Goal: Complete application form

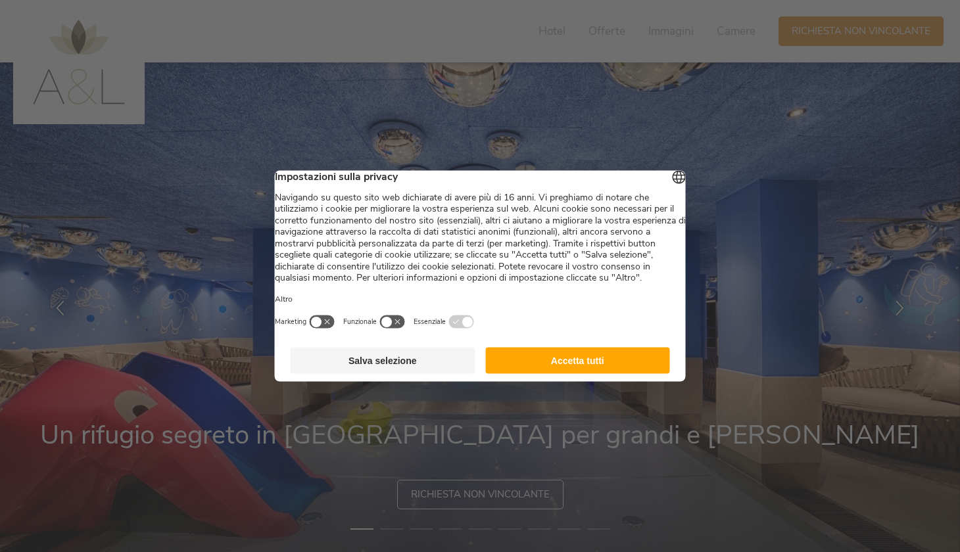
click at [623, 365] on button "Accetta tutti" at bounding box center [577, 361] width 185 height 26
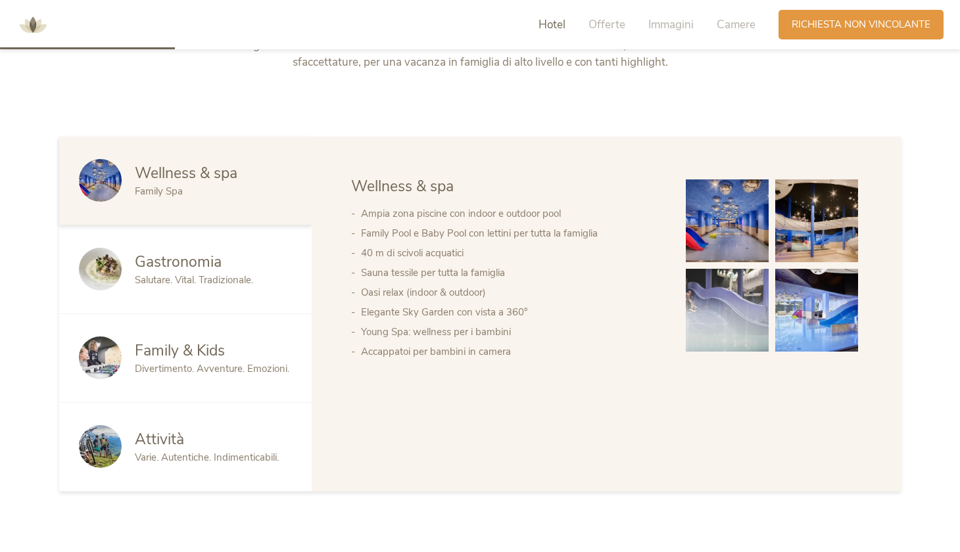
scroll to position [699, 0]
click at [749, 235] on img at bounding box center [727, 220] width 83 height 83
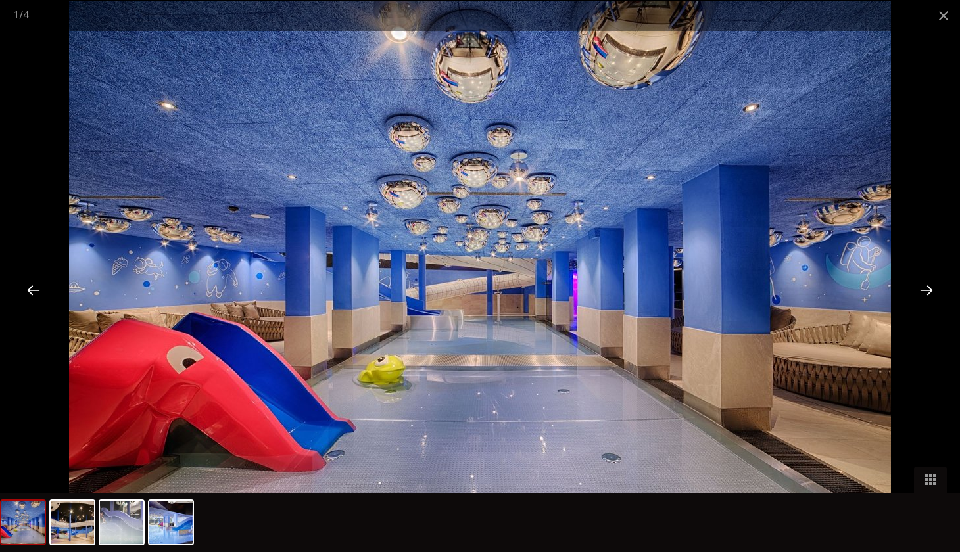
click at [928, 295] on div at bounding box center [926, 289] width 41 height 41
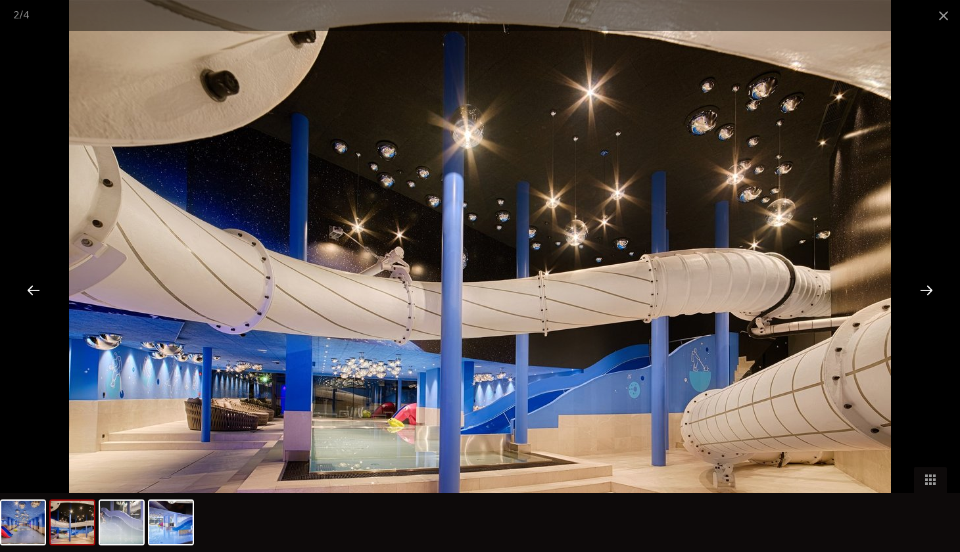
click at [928, 296] on div at bounding box center [926, 289] width 41 height 41
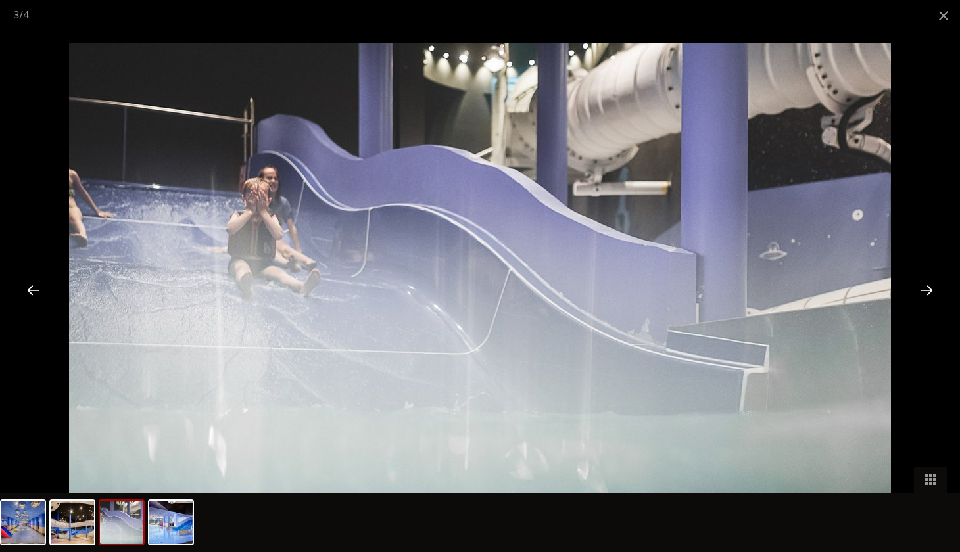
click at [928, 296] on div at bounding box center [926, 289] width 41 height 41
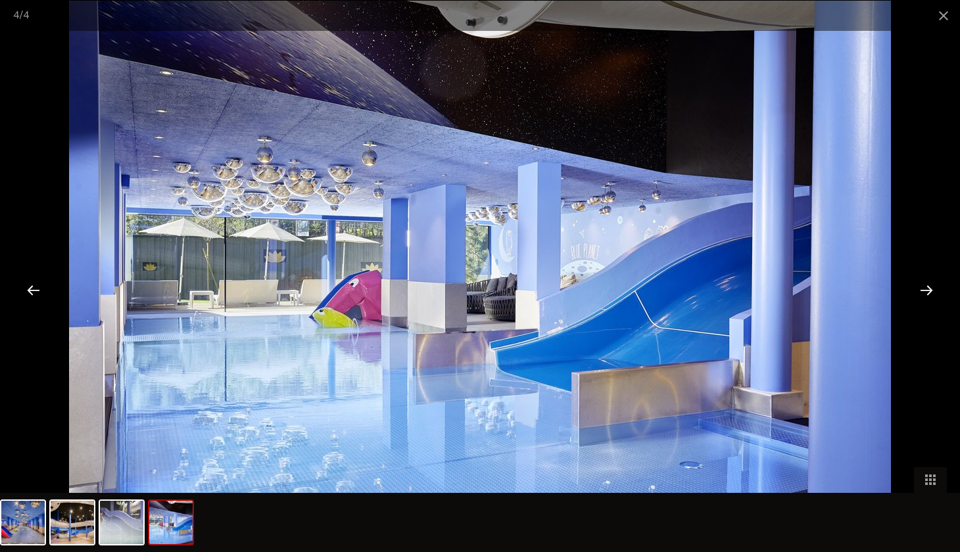
click at [928, 296] on div at bounding box center [926, 289] width 41 height 41
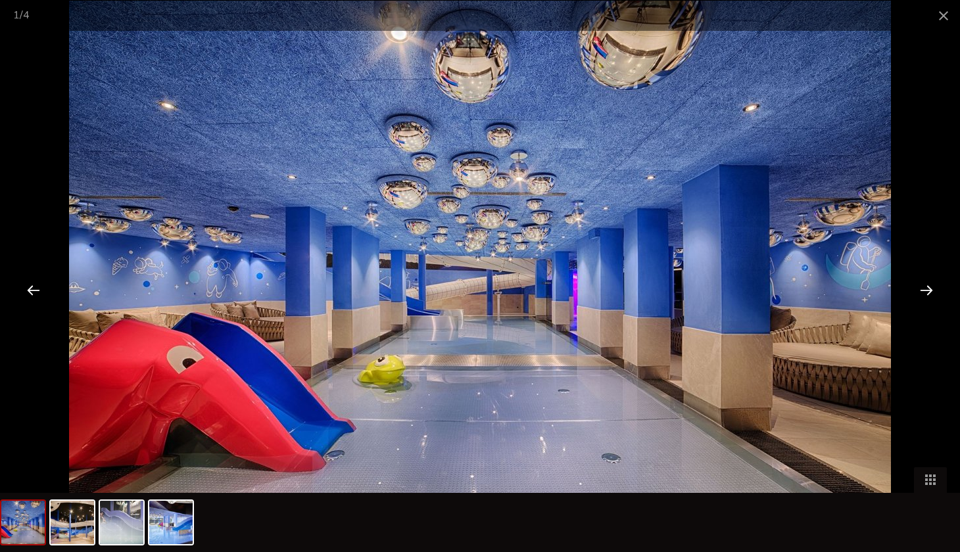
click at [928, 296] on div at bounding box center [926, 289] width 41 height 41
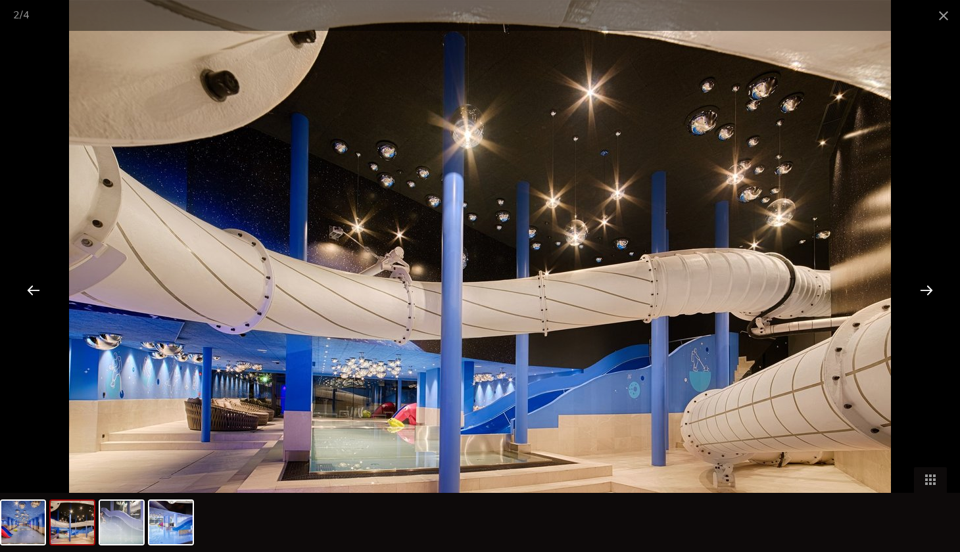
click at [928, 296] on div at bounding box center [926, 289] width 41 height 41
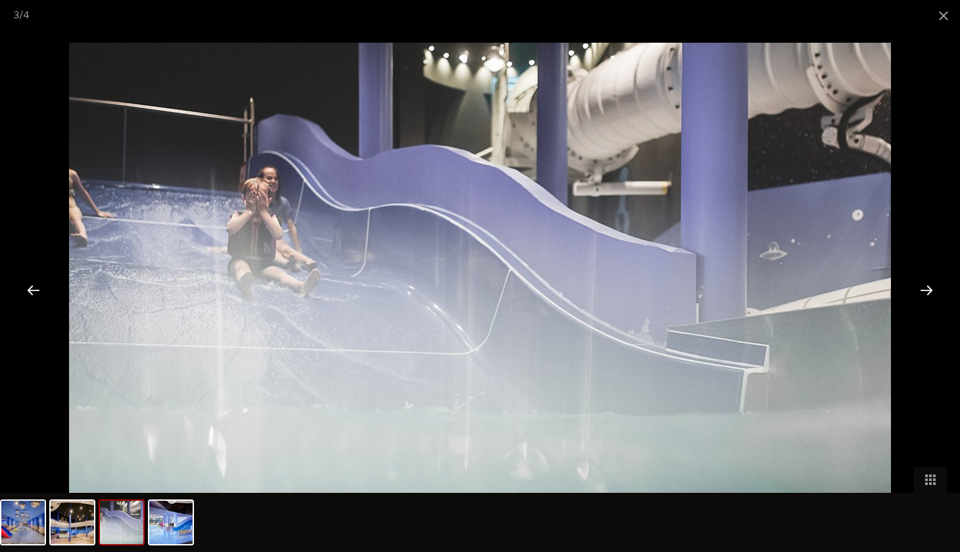
click at [928, 296] on div at bounding box center [926, 289] width 41 height 41
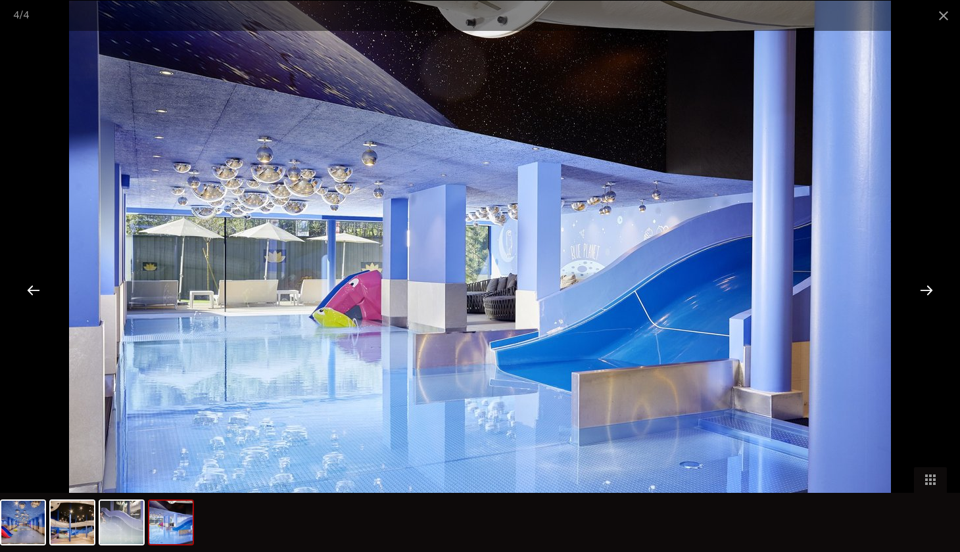
click at [928, 295] on div at bounding box center [926, 289] width 41 height 41
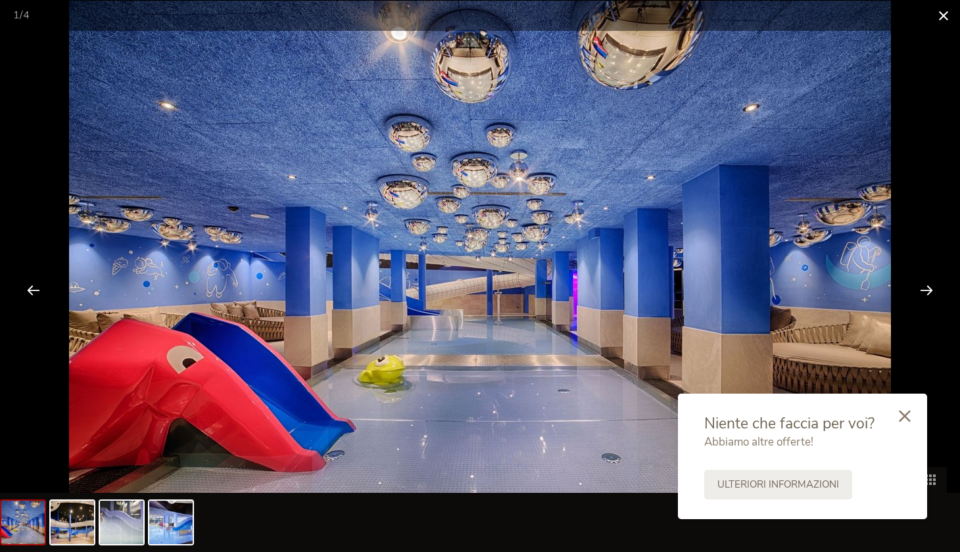
click at [946, 12] on span at bounding box center [943, 15] width 33 height 31
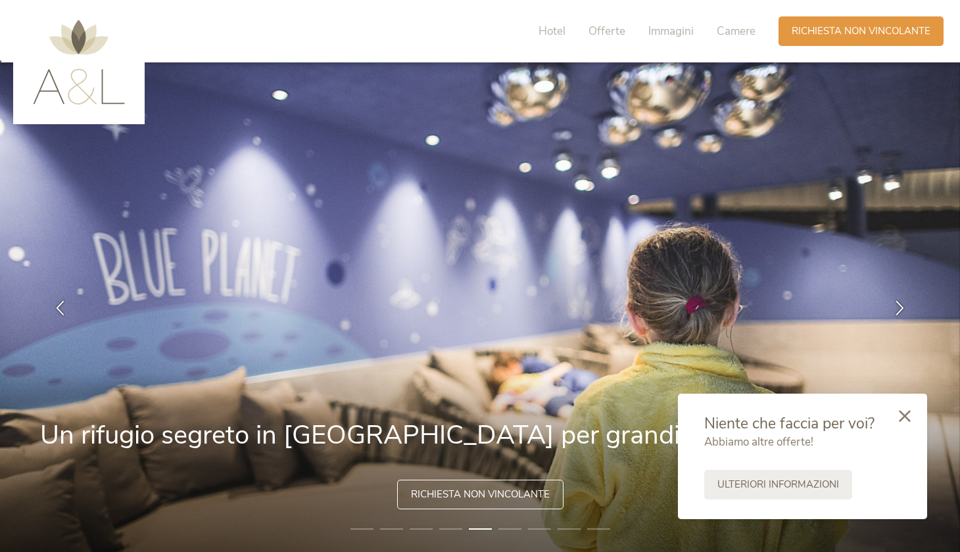
scroll to position [0, 0]
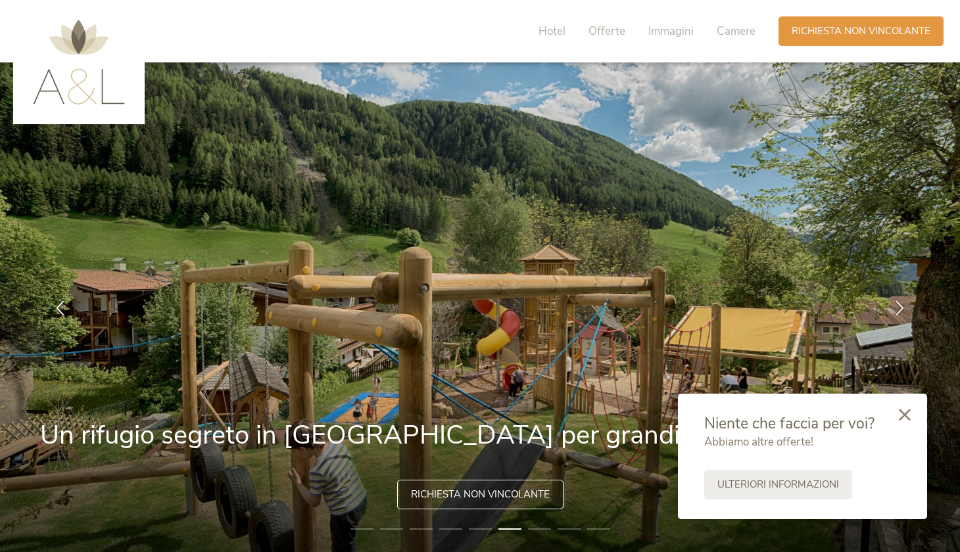
click at [908, 411] on icon at bounding box center [904, 415] width 12 height 12
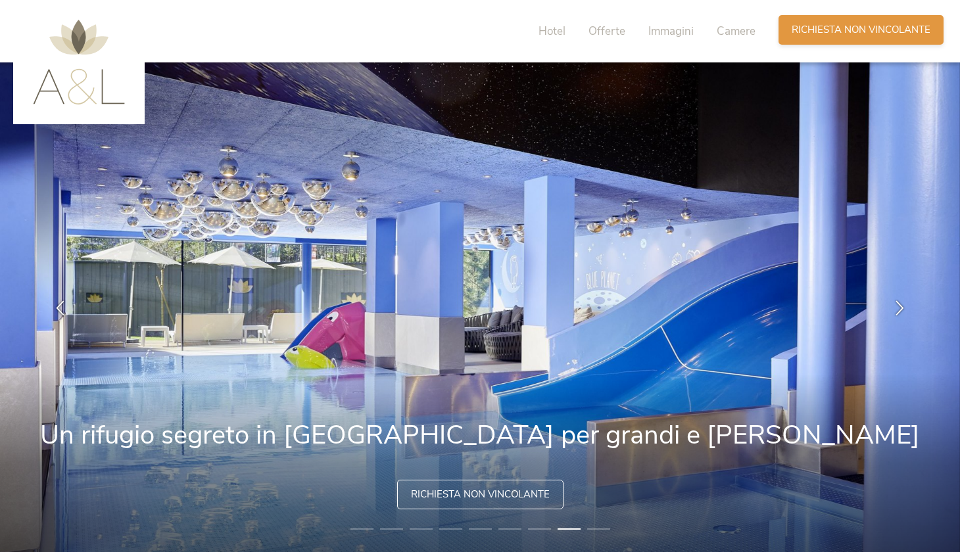
click at [877, 33] on span "Richiesta non vincolante" at bounding box center [860, 30] width 139 height 14
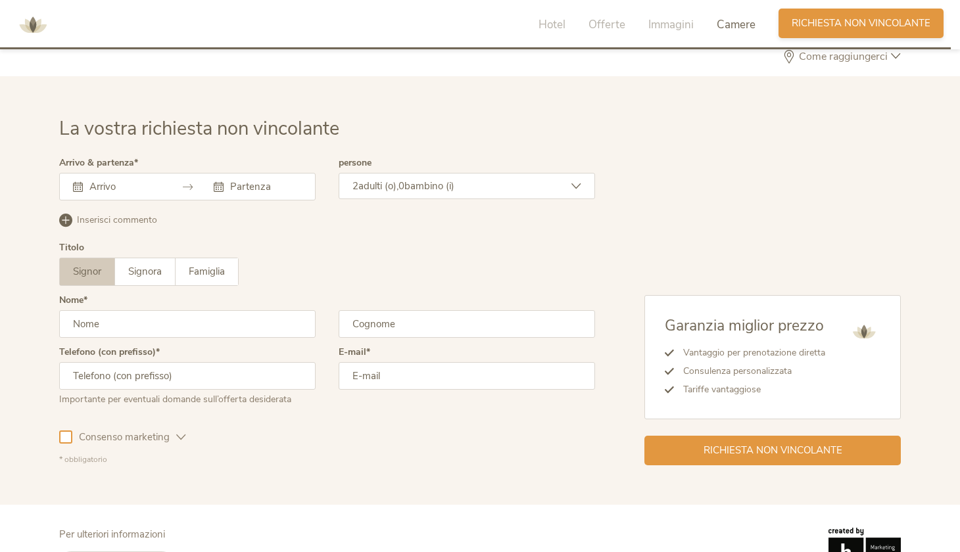
scroll to position [3843, 0]
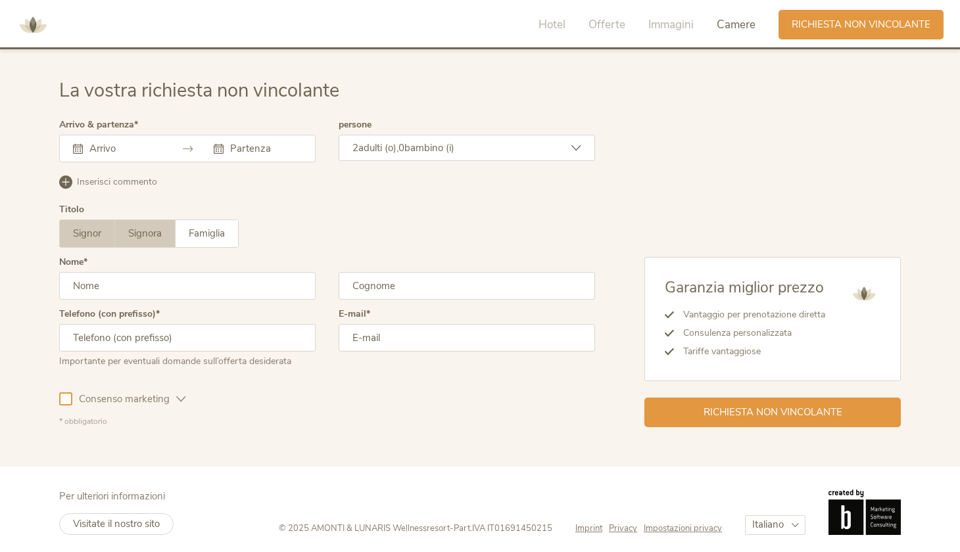
click at [156, 233] on span "Signora" at bounding box center [145, 233] width 34 height 13
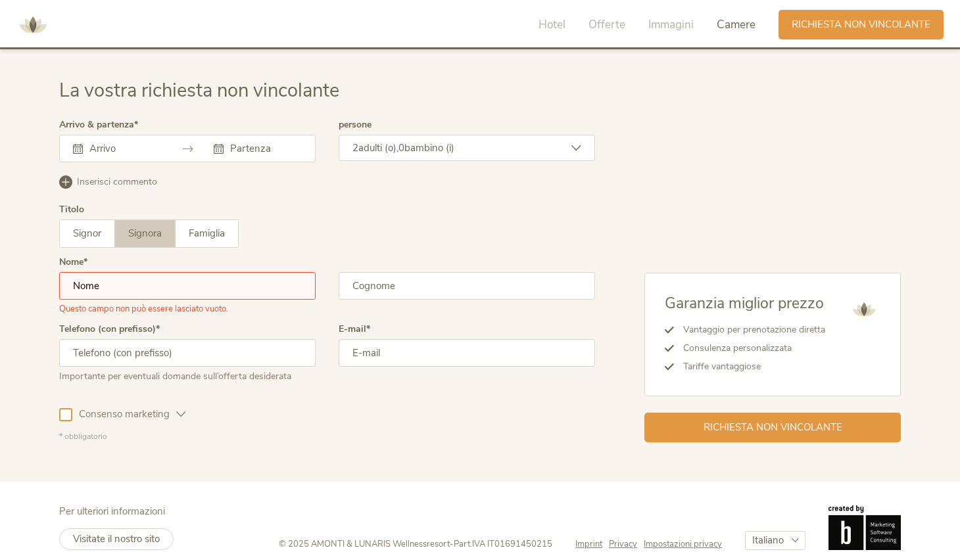
click at [130, 283] on input "text" at bounding box center [187, 286] width 256 height 28
type input "xiaohui"
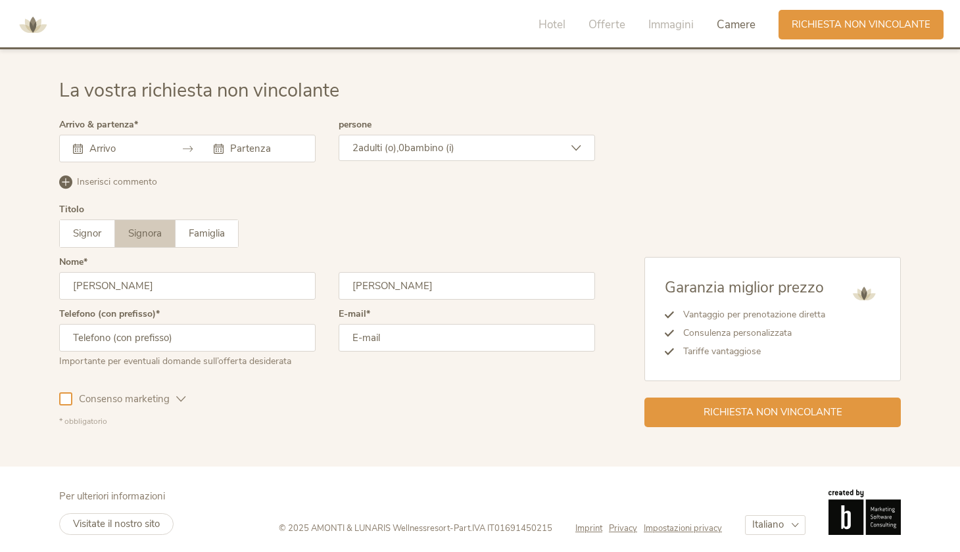
type input "zhang"
type input "3332268849"
type input "xiaohuizhang2012@gmail.com"
click at [67, 392] on div at bounding box center [65, 398] width 13 height 13
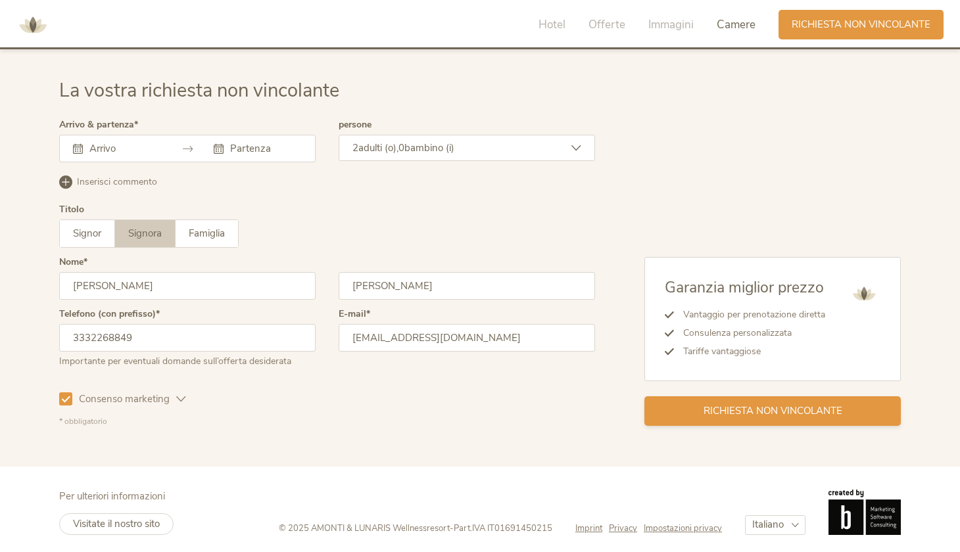
click at [758, 408] on span "Richiesta non vincolante" at bounding box center [772, 411] width 139 height 14
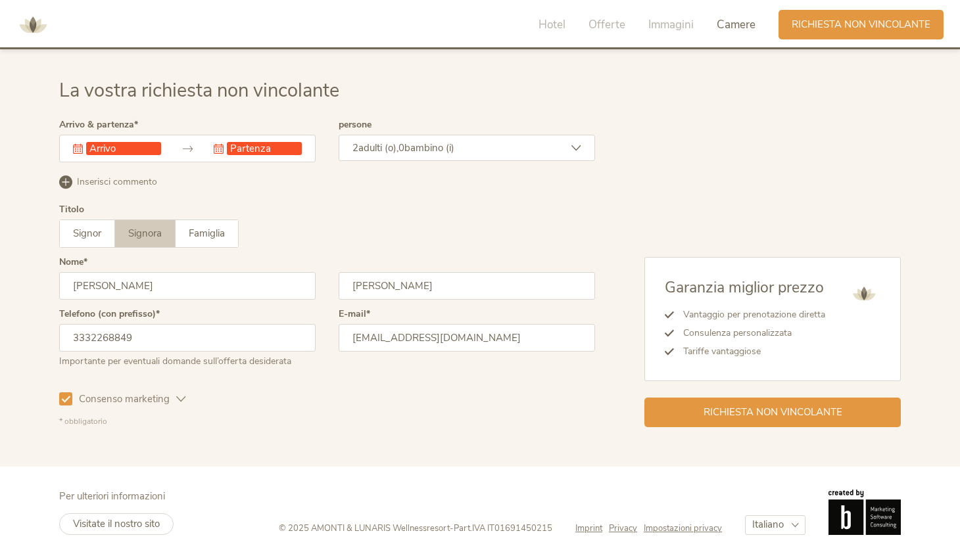
click at [142, 137] on div "Questo campo non può essere lasciato vuoto. Questo campo non può essere lasciat…" at bounding box center [187, 149] width 256 height 28
click at [142, 142] on input "text" at bounding box center [123, 148] width 75 height 13
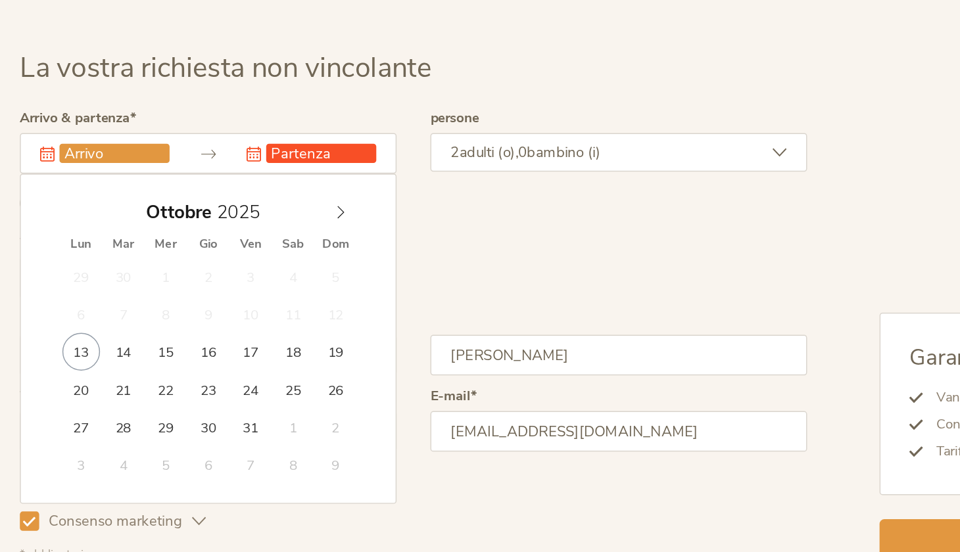
scroll to position [3669, 0]
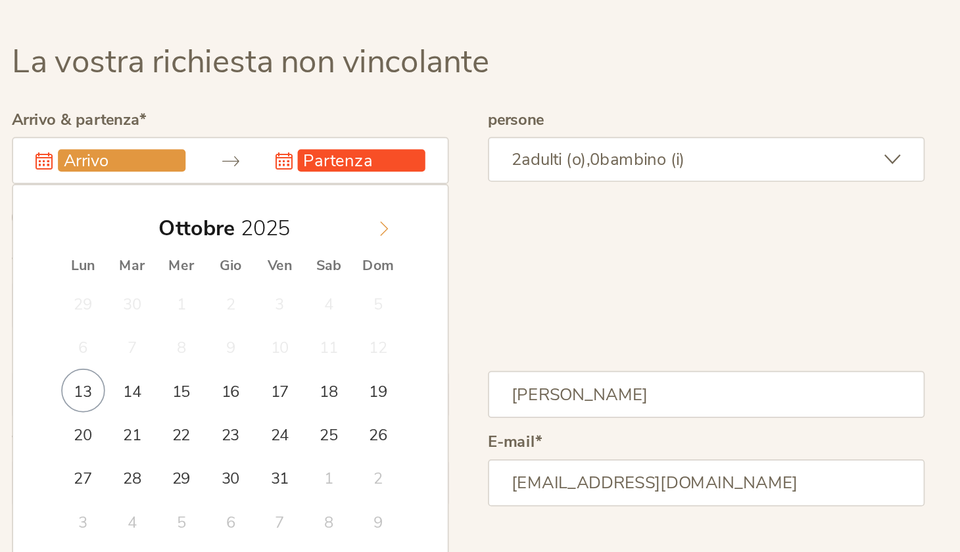
click at [273, 358] on icon at bounding box center [277, 362] width 9 height 9
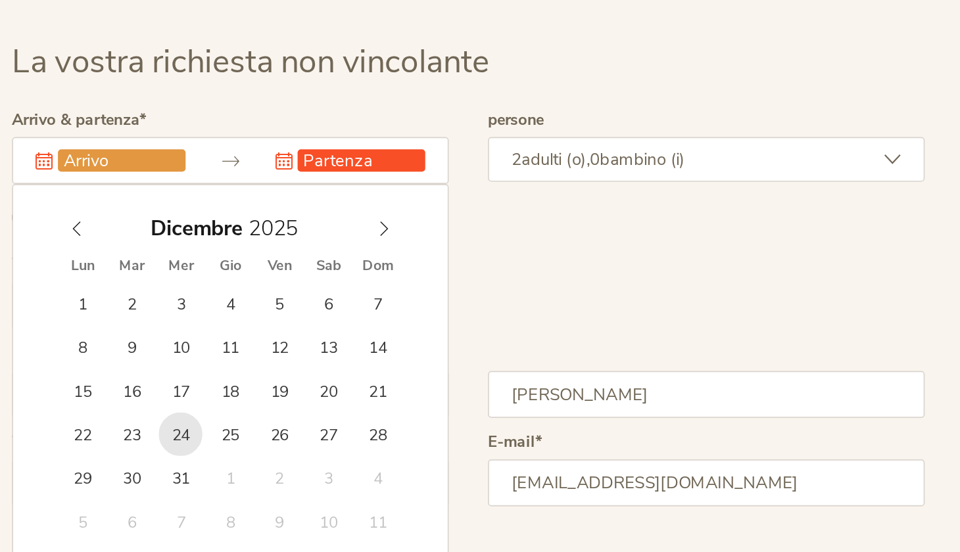
type input "24.12.2025"
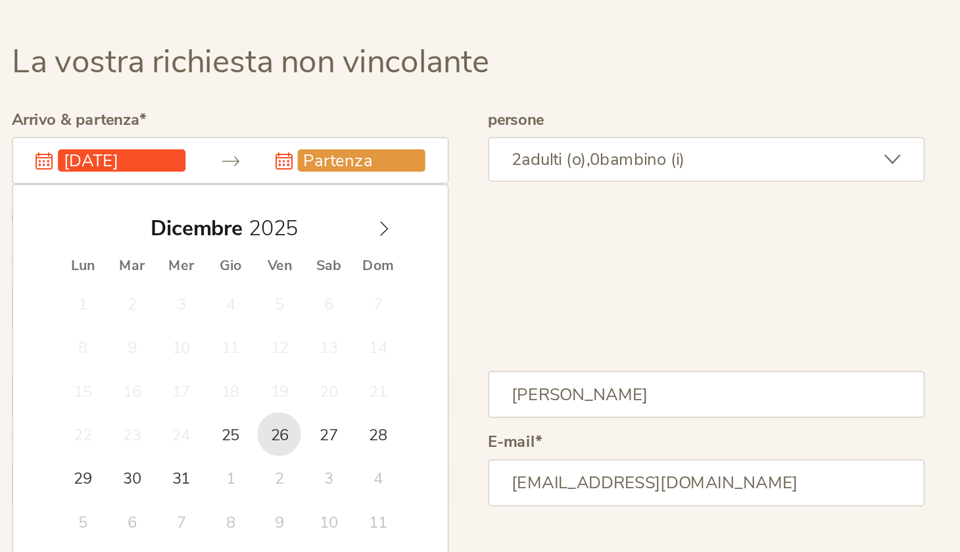
type input "26.12.2025"
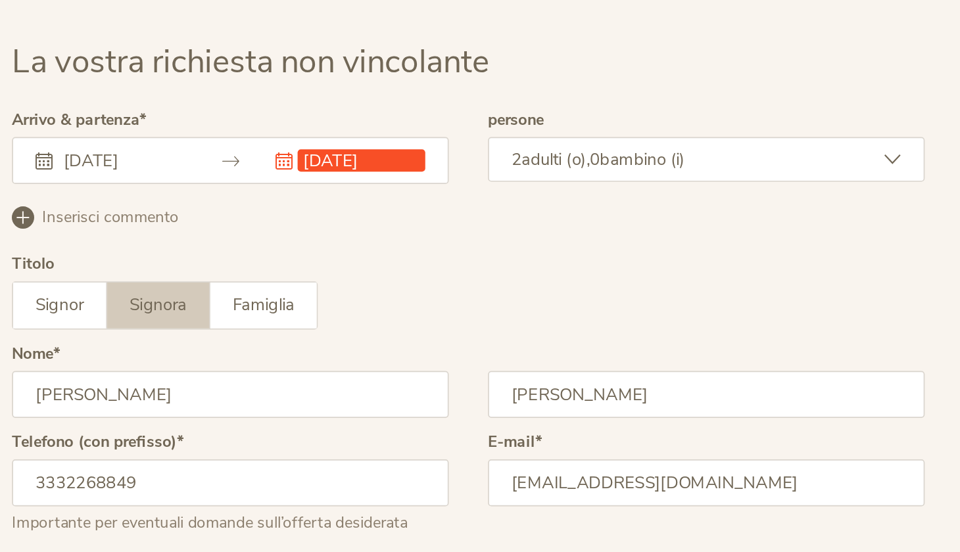
click at [376, 308] on div "2 adulti (o), 0 bambino (i)" at bounding box center [466, 321] width 256 height 26
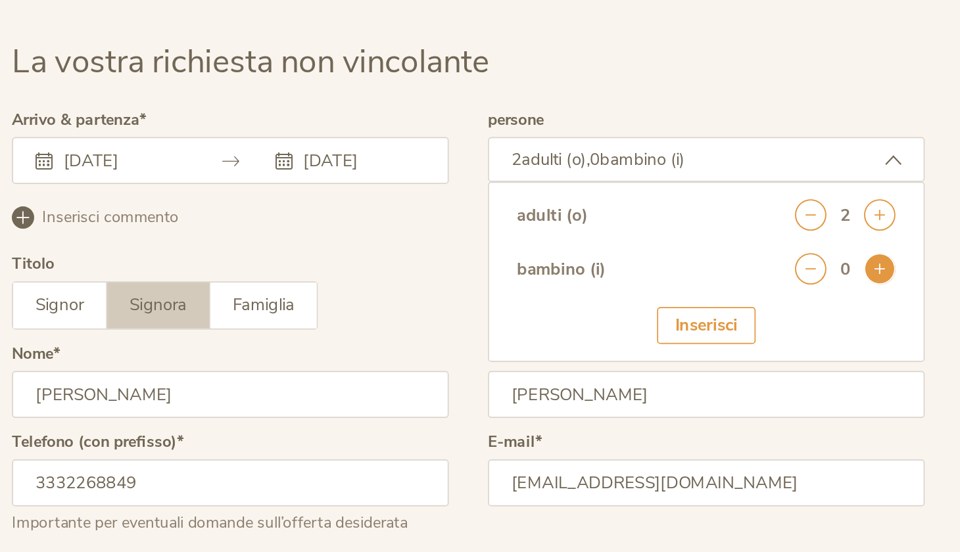
click at [559, 377] on icon at bounding box center [568, 386] width 18 height 18
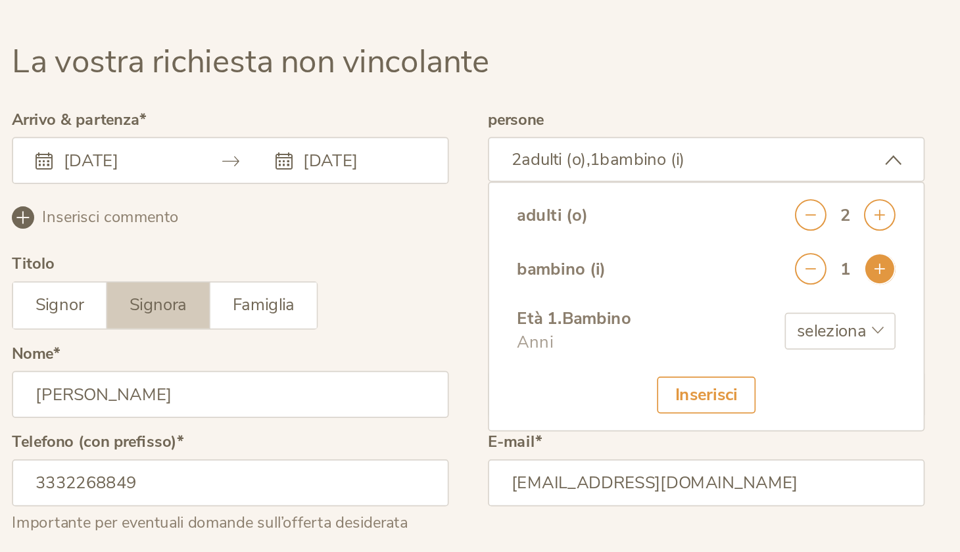
click at [559, 377] on icon at bounding box center [568, 386] width 18 height 18
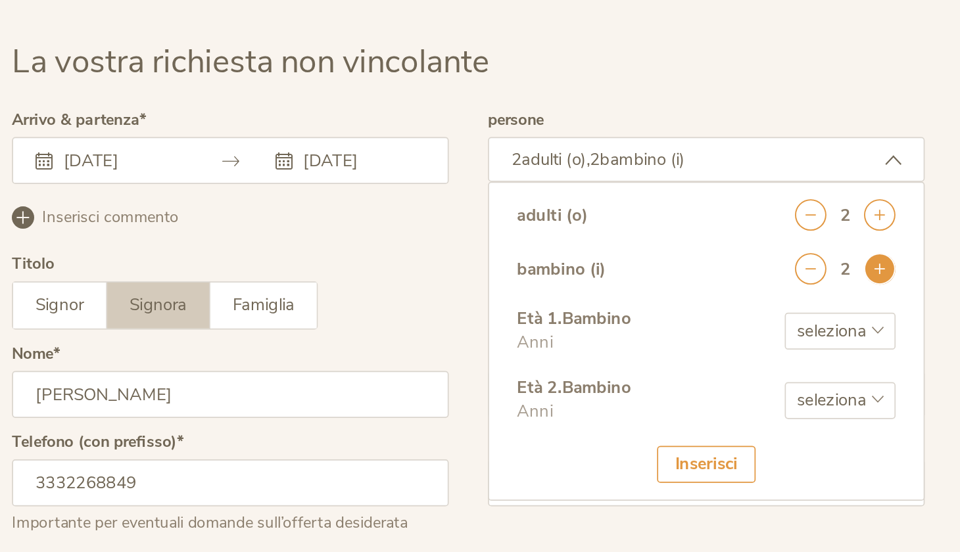
click at [559, 377] on icon at bounding box center [568, 386] width 18 height 18
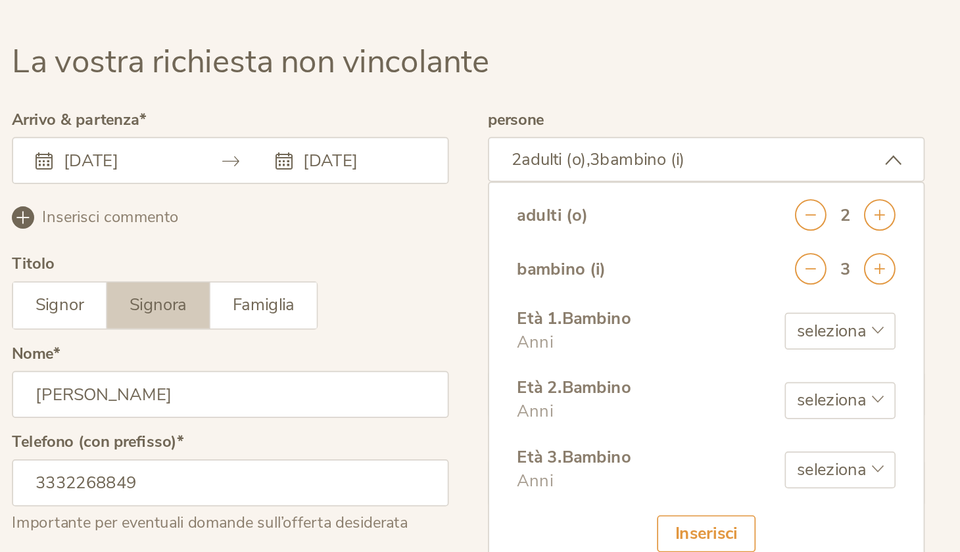
select select "12"
select select "10"
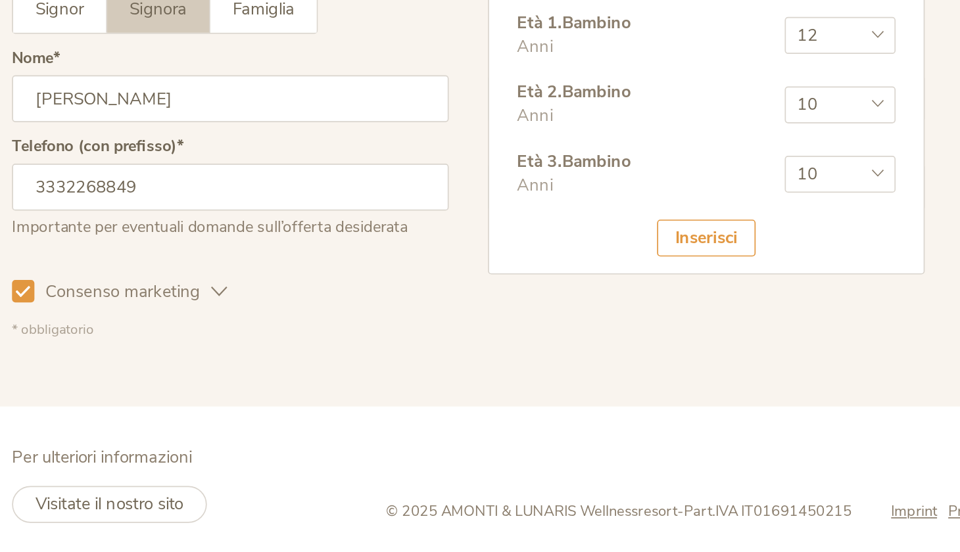
scroll to position [3843, 0]
click at [438, 357] on div "Inserisci" at bounding box center [467, 368] width 58 height 22
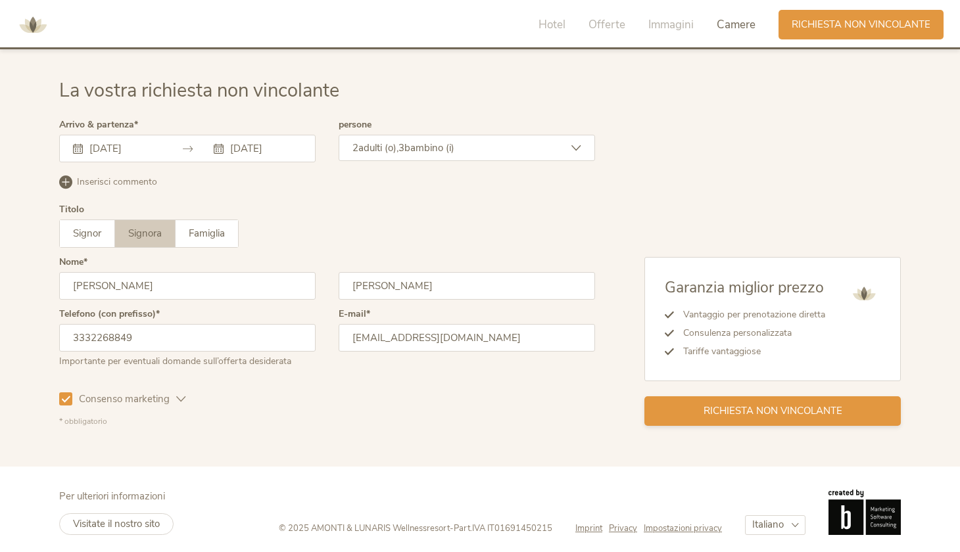
click at [760, 398] on div "Richiesta non vincolante" at bounding box center [772, 411] width 256 height 30
